Goal: Task Accomplishment & Management: Use online tool/utility

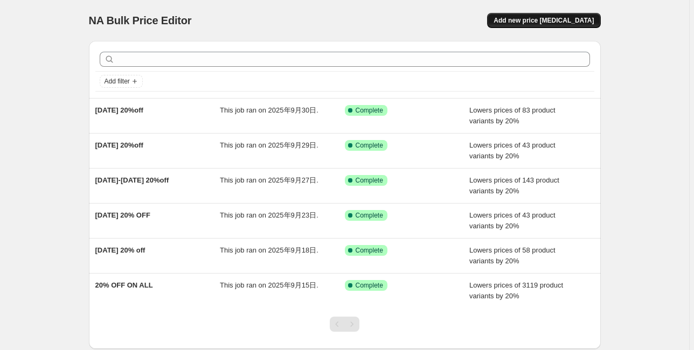
click at [564, 17] on span "Add new price [MEDICAL_DATA]" at bounding box center [544, 20] width 100 height 9
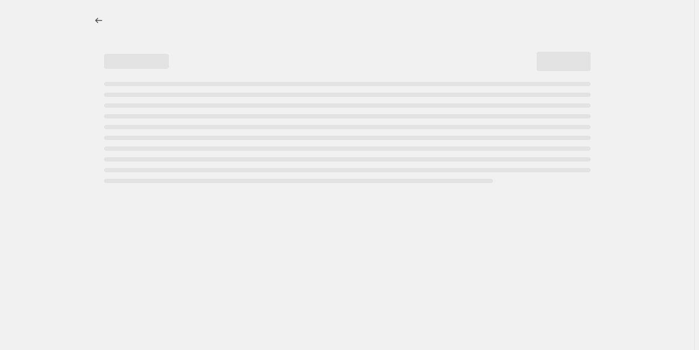
select select "percentage"
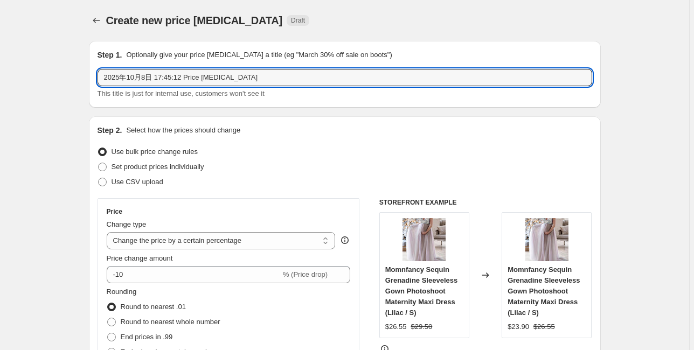
drag, startPoint x: 247, startPoint y: 79, endPoint x: 44, endPoint y: 68, distance: 203.5
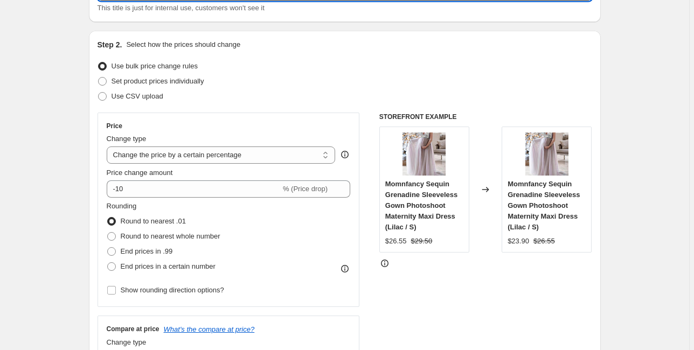
scroll to position [86, 0]
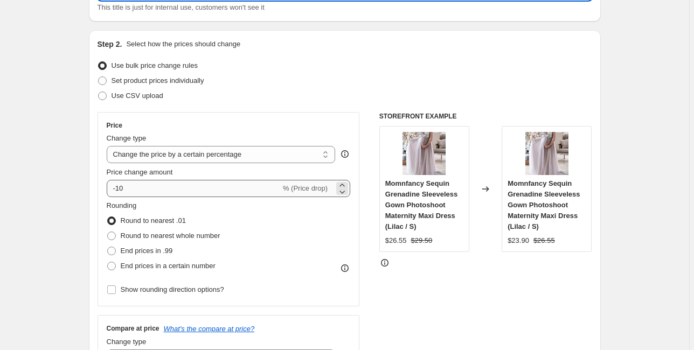
type input "[DATE] 20%OFF"
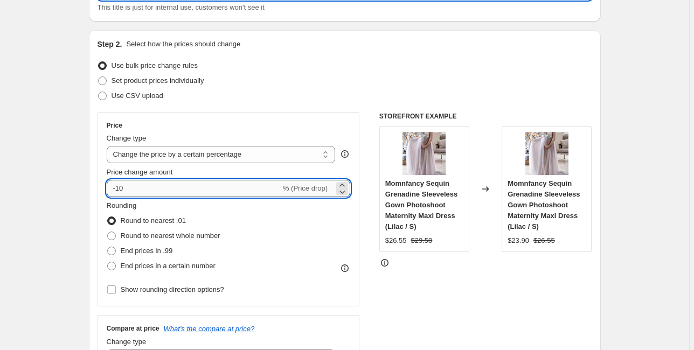
click at [134, 189] on input "-10" at bounding box center [194, 188] width 174 height 17
type input "-1"
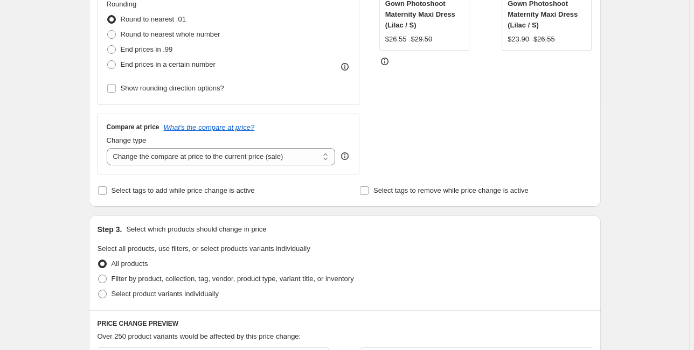
scroll to position [302, 0]
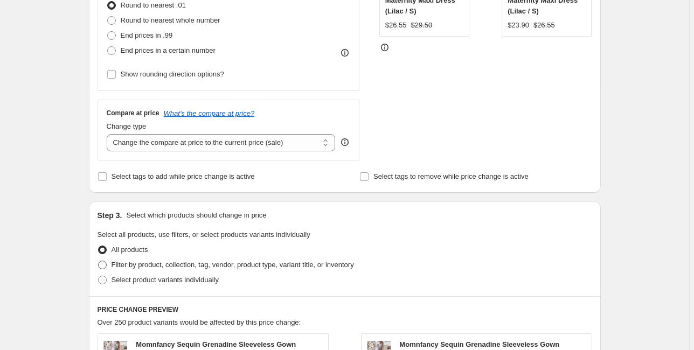
type input "-20"
click at [146, 267] on span "Filter by product, collection, tag, vendor, product type, variant title, or inv…" at bounding box center [233, 265] width 243 height 8
click at [99, 261] on input "Filter by product, collection, tag, vendor, product type, variant title, or inv…" at bounding box center [98, 261] width 1 height 1
radio input "true"
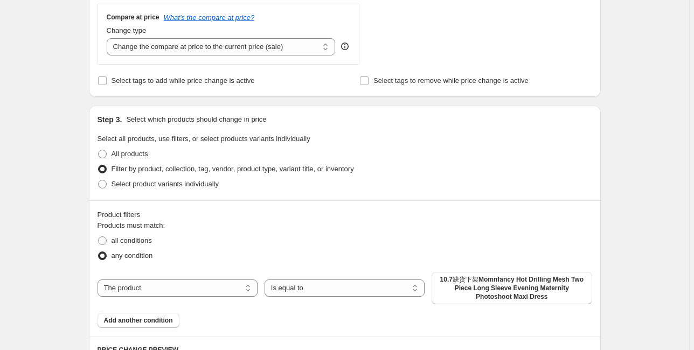
scroll to position [431, 0]
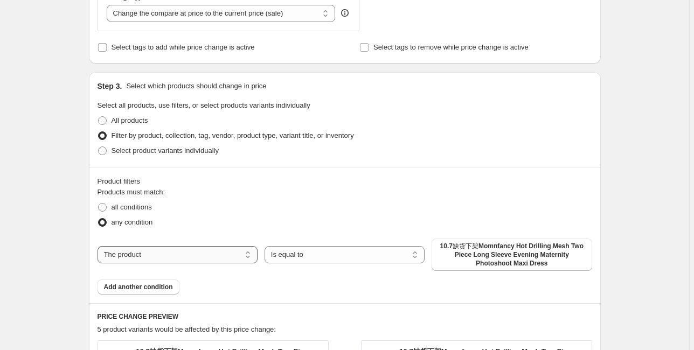
click at [195, 256] on select "The product The product's collection The product's tag The product's vendor The…" at bounding box center [178, 254] width 160 height 17
select select "tag"
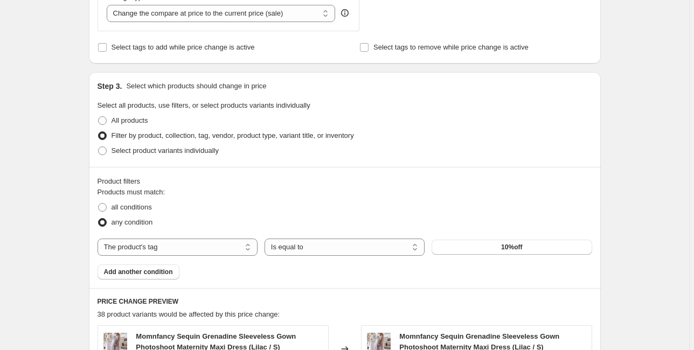
click at [512, 250] on span "10%off" at bounding box center [511, 247] width 21 height 9
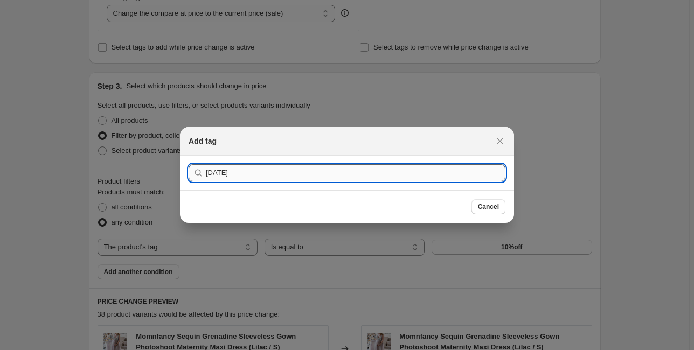
type input "[DATE]"
click at [189, 156] on button "Submit" at bounding box center [204, 161] width 31 height 11
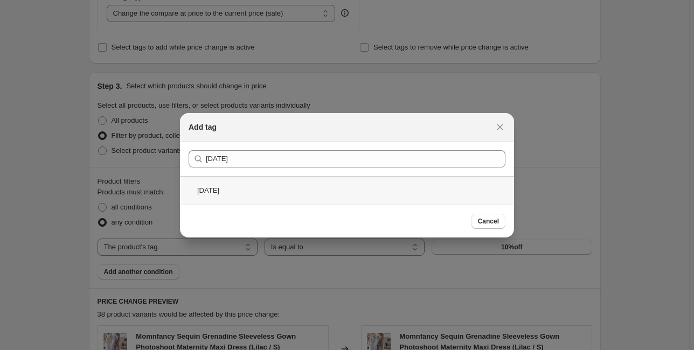
click at [233, 188] on div "[DATE]" at bounding box center [347, 190] width 334 height 29
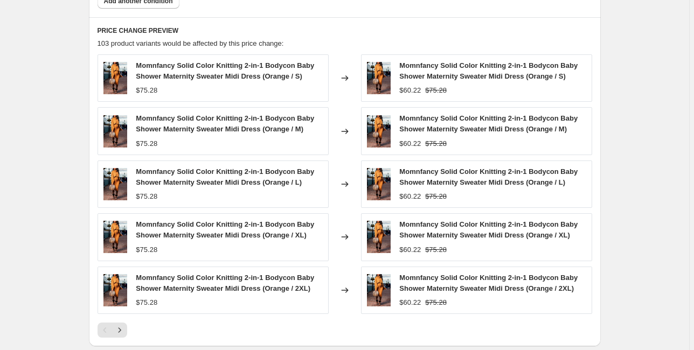
scroll to position [819, 0]
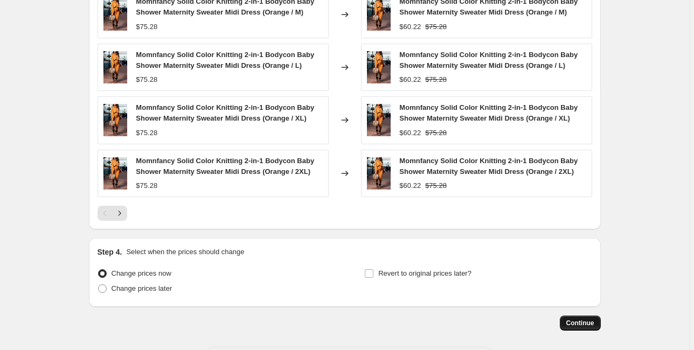
click at [578, 322] on span "Continue" at bounding box center [581, 323] width 28 height 9
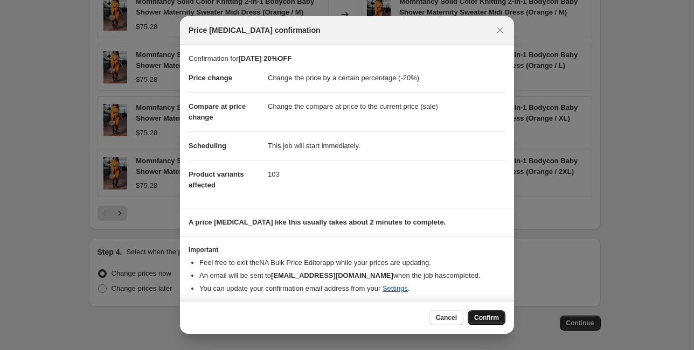
click at [486, 317] on span "Confirm" at bounding box center [486, 318] width 25 height 9
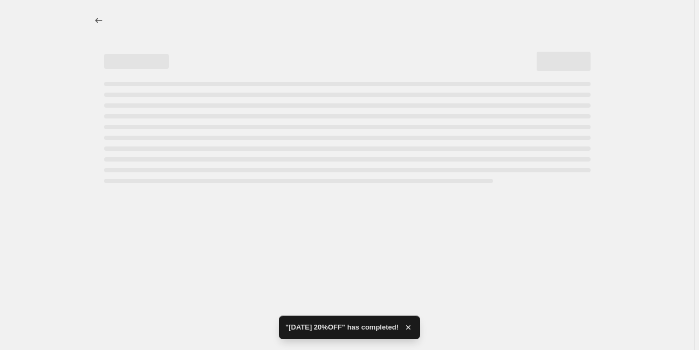
select select "percentage"
select select "tag"
